Goal: Navigation & Orientation: Find specific page/section

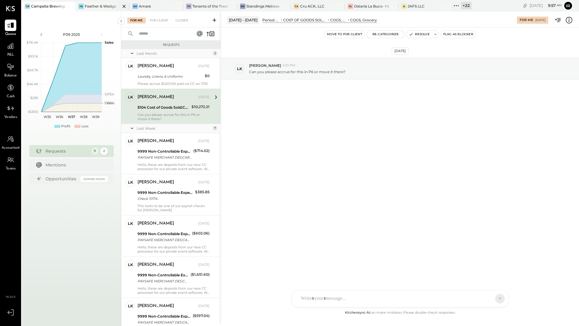
click at [101, 5] on div "Feather & Wedge" at bounding box center [100, 6] width 31 height 5
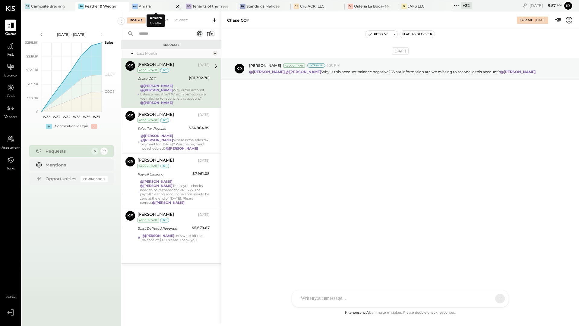
click at [152, 8] on div "Am Amara" at bounding box center [151, 6] width 45 height 5
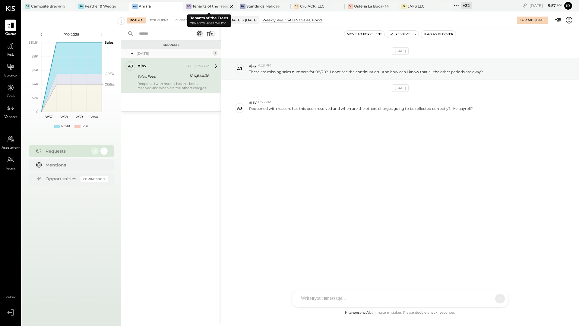
click at [204, 4] on div "Tenants of the Trees" at bounding box center [209, 6] width 35 height 5
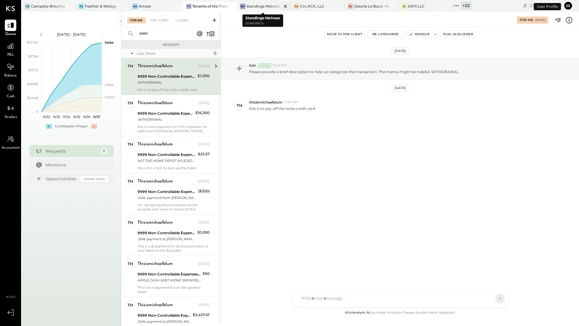
click at [269, 5] on div at bounding box center [279, 6] width 21 height 9
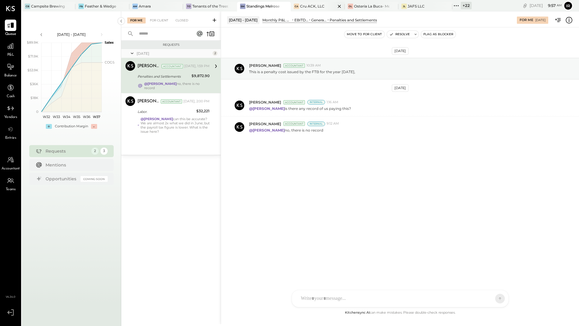
click at [305, 7] on div "Cru ACK, LLC" at bounding box center [312, 6] width 24 height 5
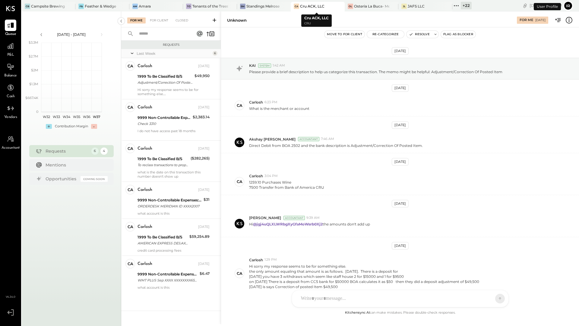
scroll to position [28, 0]
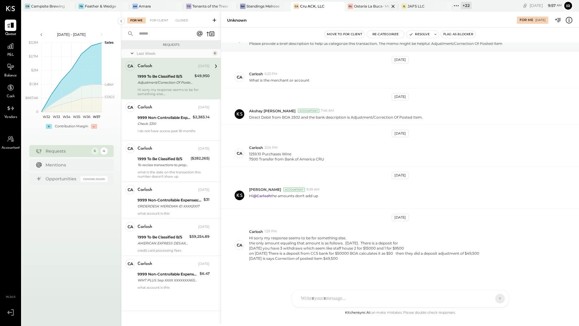
click at [370, 5] on div "Osteria La Buca- Melrose" at bounding box center [371, 6] width 35 height 5
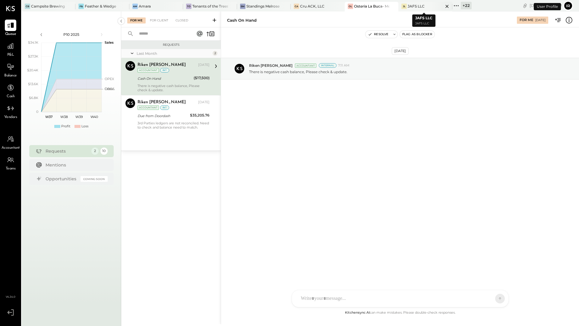
click at [413, 6] on div "JAFS LLC" at bounding box center [415, 6] width 17 height 5
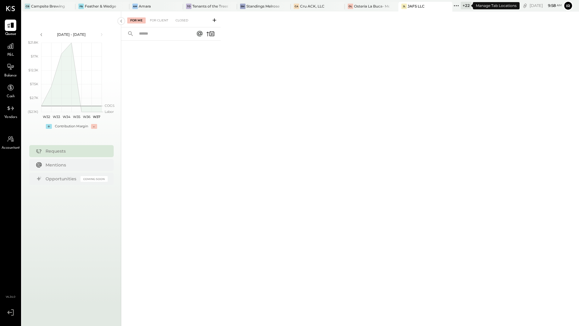
click at [464, 7] on div "+ 22" at bounding box center [465, 6] width 11 height 8
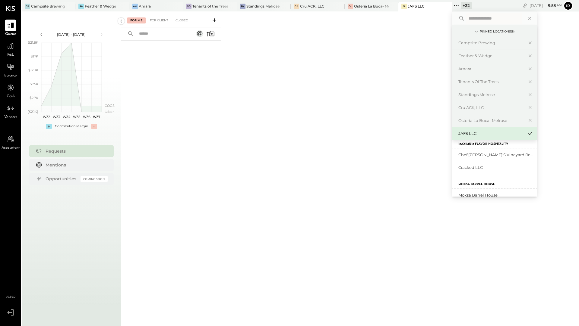
scroll to position [8, 0]
click at [466, 152] on div "Chef [PERSON_NAME]'s Vineyard Restaurant" at bounding box center [490, 154] width 65 height 6
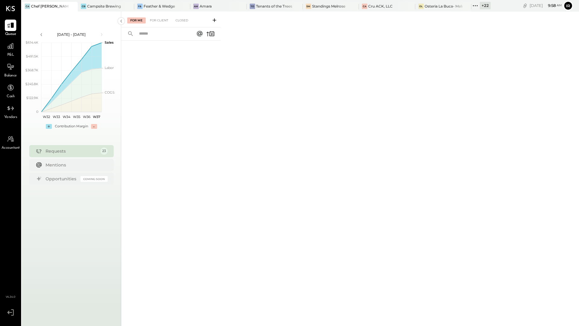
click at [487, 6] on div "+ 22" at bounding box center [484, 6] width 11 height 8
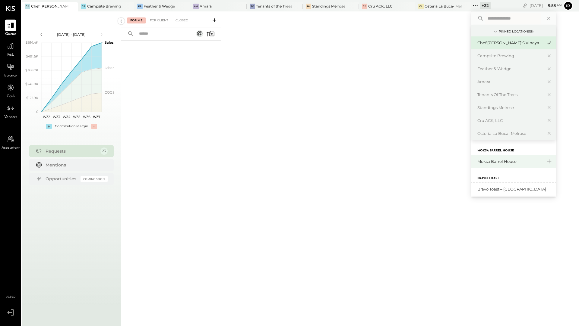
click at [492, 163] on div "Moksa Barrel House" at bounding box center [509, 162] width 65 height 6
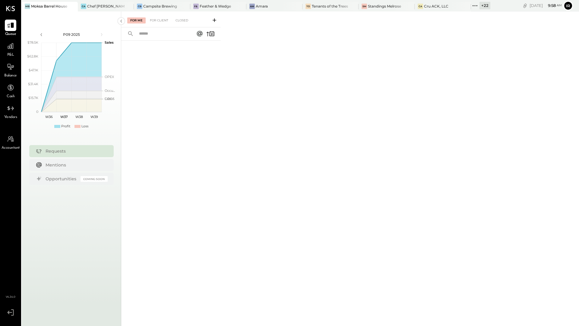
click at [484, 7] on div "+ 22" at bounding box center [484, 6] width 11 height 8
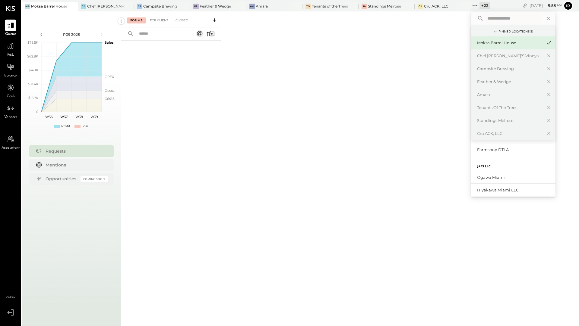
scroll to position [104, 0]
click at [498, 175] on div "Ogawa Miami" at bounding box center [509, 176] width 65 height 6
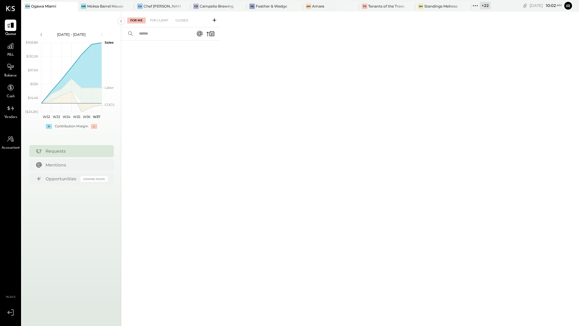
click at [481, 8] on div "+ 22" at bounding box center [484, 6] width 11 height 8
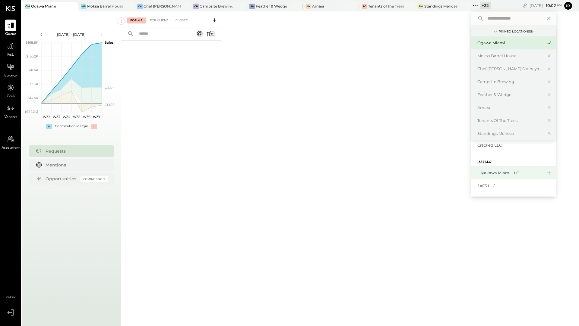
scroll to position [176, 0]
click at [491, 171] on div "Hiyakawa Miami LLC" at bounding box center [509, 172] width 65 height 6
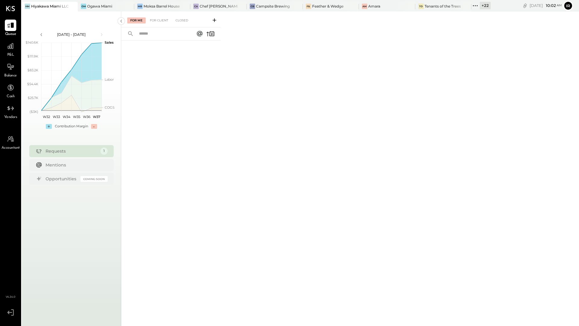
click at [482, 6] on div "+ 22" at bounding box center [484, 6] width 11 height 8
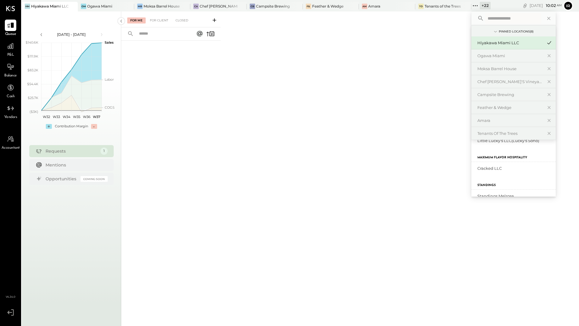
scroll to position [154, 0]
click at [496, 194] on div "Standings Melrose" at bounding box center [509, 195] width 65 height 6
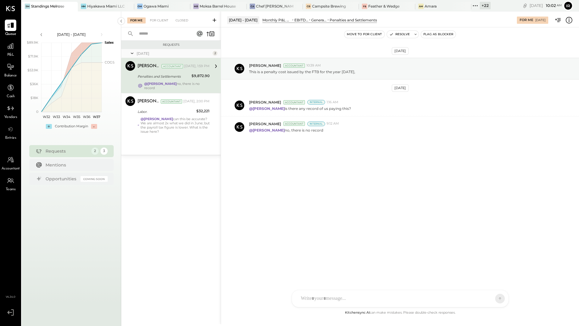
click at [482, 8] on div "+ 22" at bounding box center [484, 6] width 11 height 8
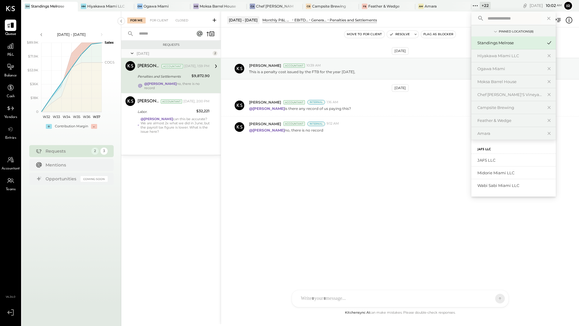
scroll to position [233, 0]
click at [506, 167] on div "Midorie Miami LLC" at bounding box center [514, 169] width 75 height 6
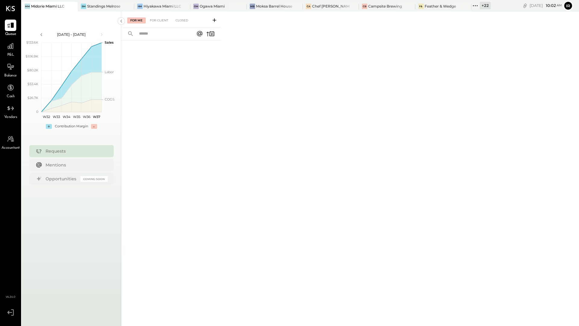
click at [483, 8] on div "+ 22" at bounding box center [484, 6] width 11 height 8
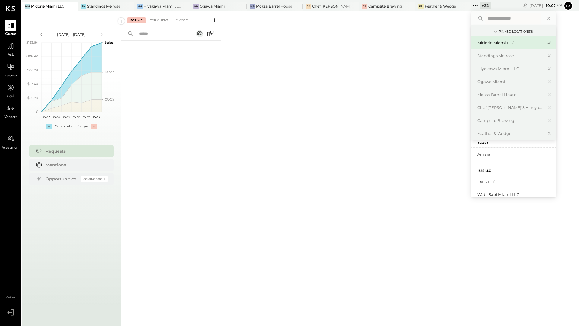
scroll to position [235, 0]
click at [501, 155] on div "Amara" at bounding box center [509, 154] width 65 height 6
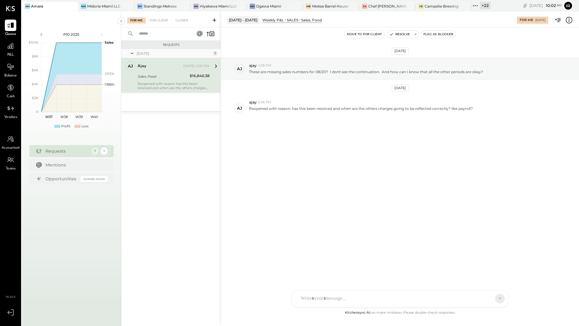
click at [483, 7] on div "+ 22" at bounding box center [484, 6] width 11 height 8
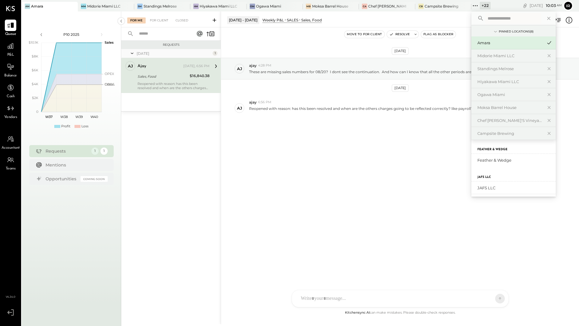
scroll to position [229, 0]
click at [514, 157] on div "Feather & Wedge" at bounding box center [509, 160] width 65 height 6
